Goal: Find specific page/section: Find specific page/section

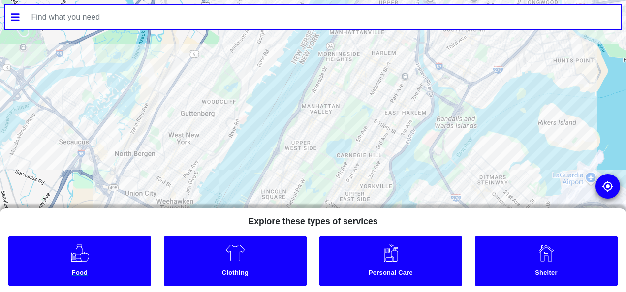
click at [94, 257] on link "Food" at bounding box center [79, 261] width 143 height 49
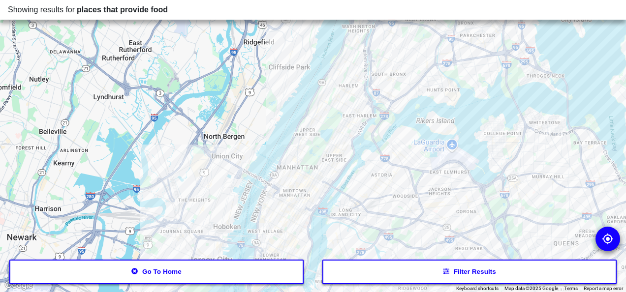
click at [442, 270] on button "Filter results" at bounding box center [469, 272] width 294 height 25
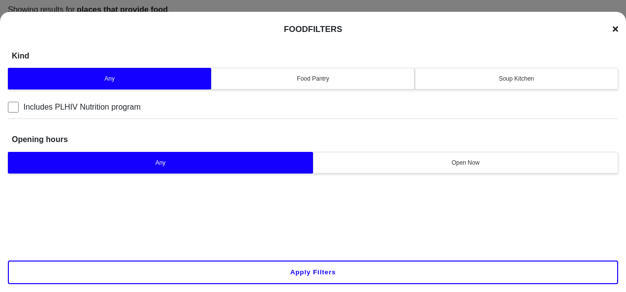
click at [324, 81] on div "Food Pantry" at bounding box center [313, 78] width 191 height 9
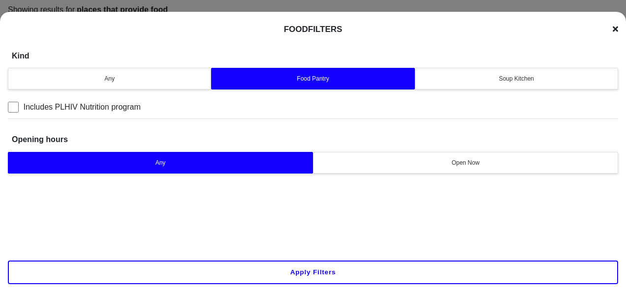
click at [250, 270] on button "Apply filters" at bounding box center [313, 273] width 610 height 24
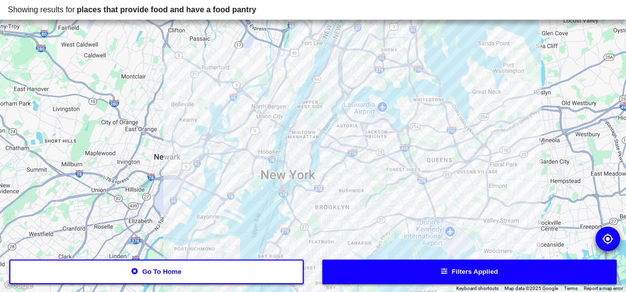
click at [166, 268] on button "Go to home" at bounding box center [156, 272] width 294 height 25
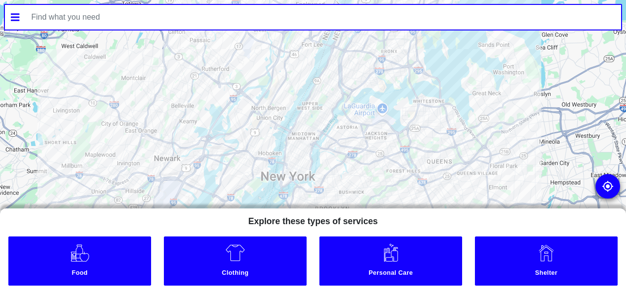
click at [139, 21] on input "text" at bounding box center [324, 17] width 596 height 25
